Goal: Task Accomplishment & Management: Manage account settings

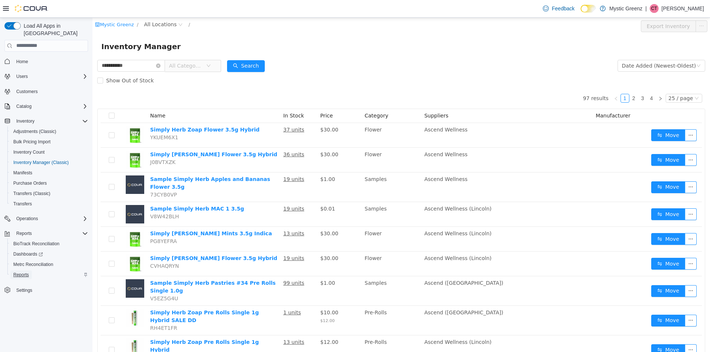
click at [25, 272] on span "Reports" at bounding box center [21, 275] width 16 height 6
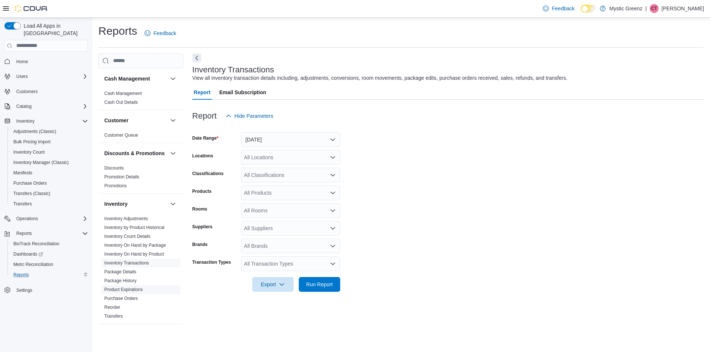
click at [136, 292] on link "Product Expirations" at bounding box center [123, 289] width 38 height 5
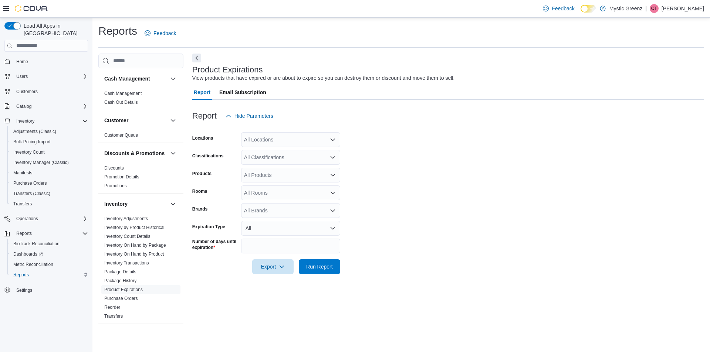
click at [304, 139] on div "All Locations" at bounding box center [290, 139] width 99 height 15
click at [290, 183] on span "360 S Green Mount Rd." at bounding box center [282, 184] width 51 height 7
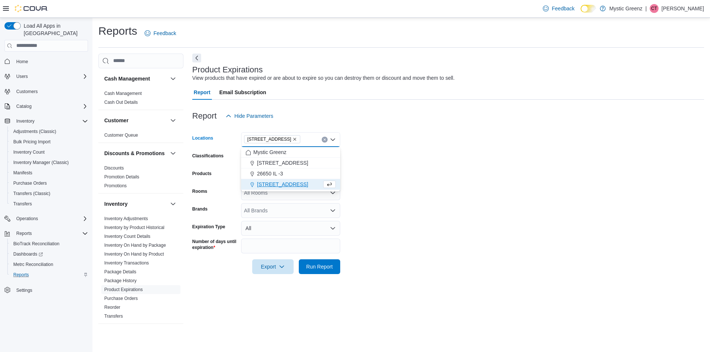
click at [430, 186] on form "Locations 360 S Green Mount Rd. Combo box. Selected. 360 S Green Mount Rd.. Pre…" at bounding box center [448, 198] width 512 height 151
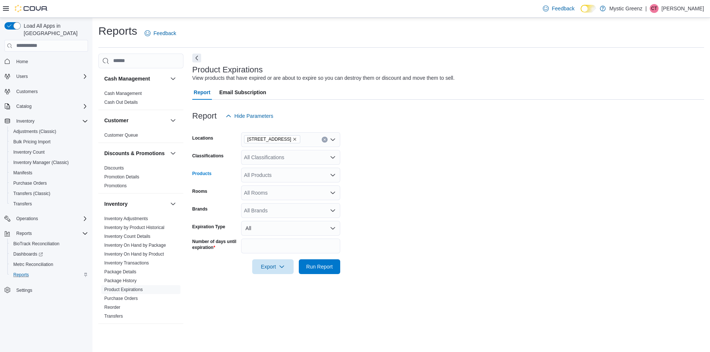
click at [296, 177] on div "All Products" at bounding box center [290, 175] width 99 height 15
click at [409, 186] on form "Locations 360 S Green Mount Rd. Classifications All Classifications Products Al…" at bounding box center [448, 198] width 512 height 151
click at [142, 292] on link "Product Expirations" at bounding box center [123, 289] width 38 height 5
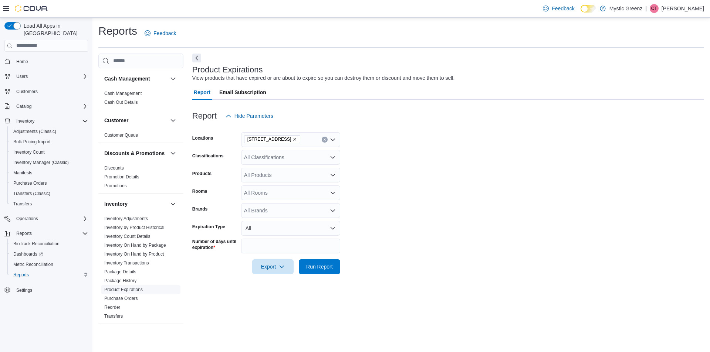
click at [142, 292] on link "Product Expirations" at bounding box center [123, 289] width 38 height 5
click at [311, 271] on span "Run Report" at bounding box center [319, 266] width 33 height 15
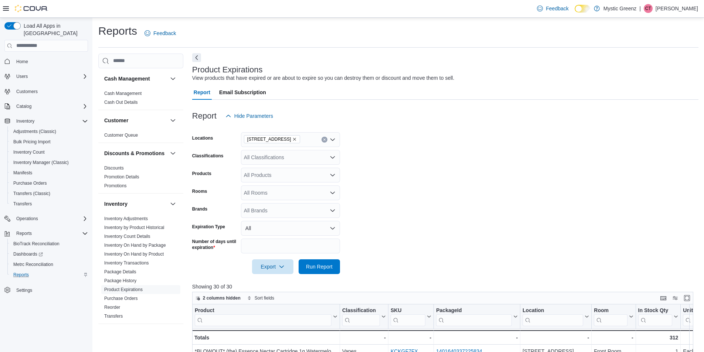
click at [200, 58] on button "Next" at bounding box center [196, 57] width 9 height 9
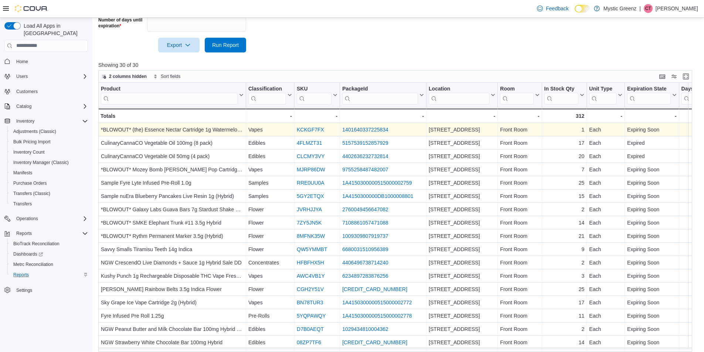
click at [309, 132] on link "KCKGF7FX" at bounding box center [310, 130] width 27 height 6
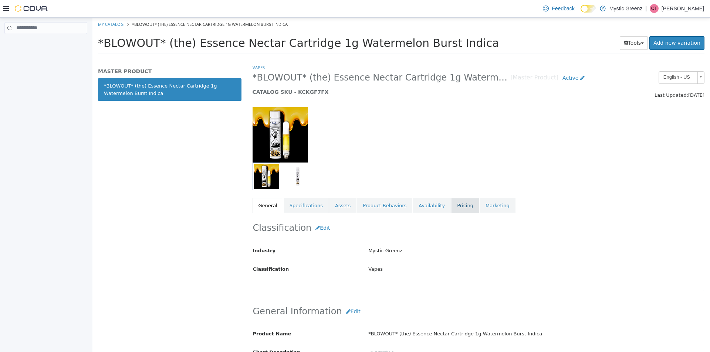
click at [451, 210] on link "Pricing" at bounding box center [465, 206] width 28 height 16
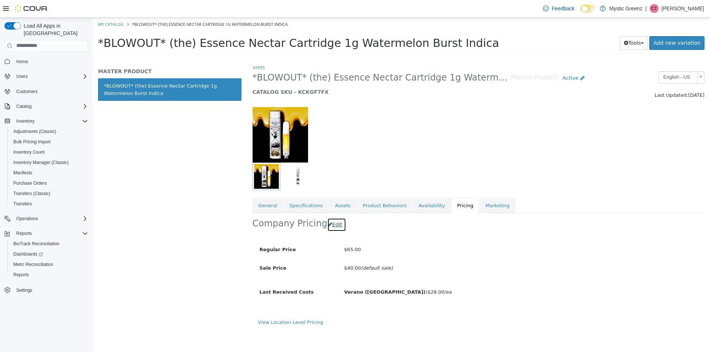
click at [332, 228] on button "Edit" at bounding box center [336, 225] width 19 height 14
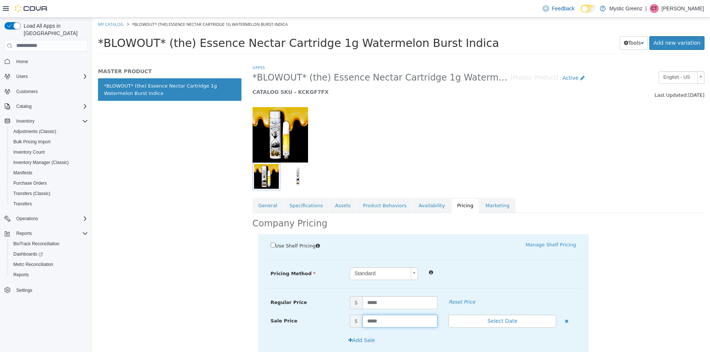
click at [382, 319] on input "*****" at bounding box center [399, 321] width 75 height 13
type input "*"
type input "*****"
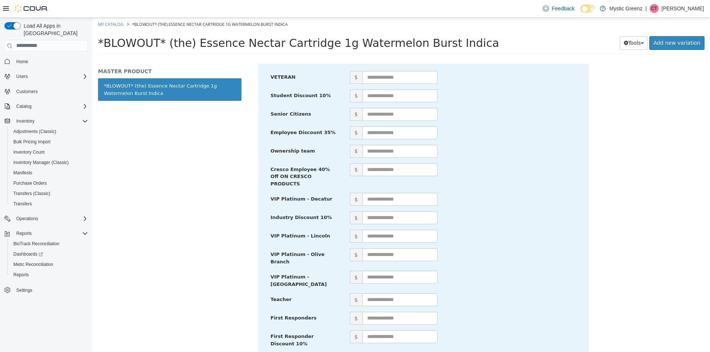
scroll to position [327, 0]
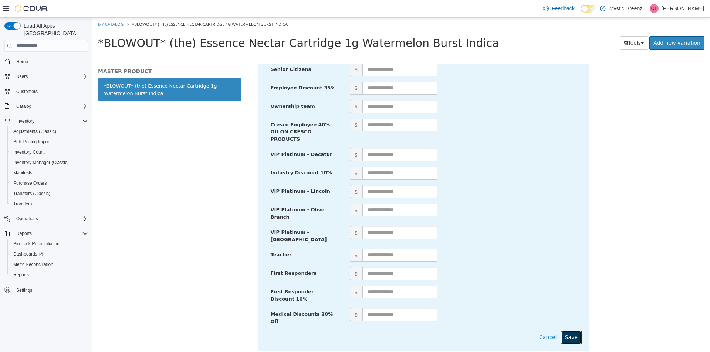
click at [574, 331] on button "Save" at bounding box center [571, 338] width 21 height 14
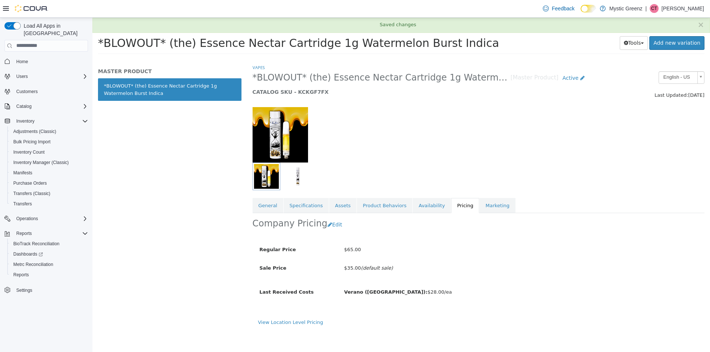
scroll to position [0, 0]
